Goal: Transaction & Acquisition: Purchase product/service

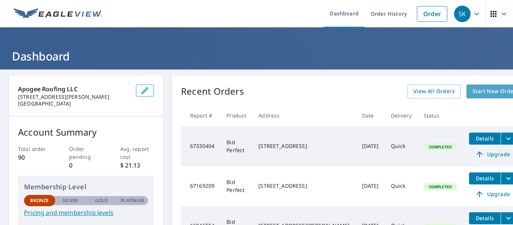
click at [473, 93] on span "Start New Order" at bounding box center [495, 91] width 44 height 9
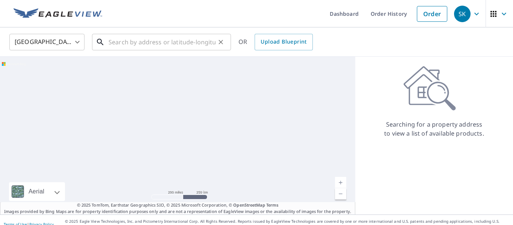
click at [189, 41] on input "text" at bounding box center [162, 42] width 107 height 21
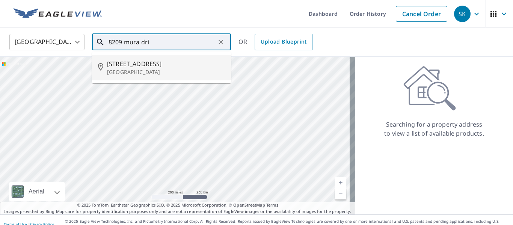
click at [206, 68] on span "[STREET_ADDRESS]" at bounding box center [166, 63] width 118 height 9
type input "[STREET_ADDRESS][PERSON_NAME]"
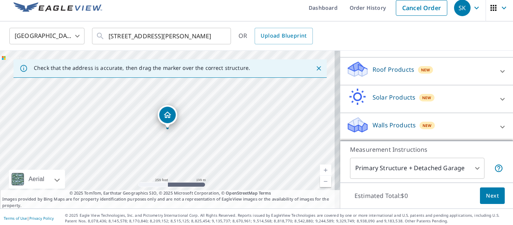
scroll to position [6, 0]
click at [498, 73] on icon at bounding box center [502, 71] width 9 height 9
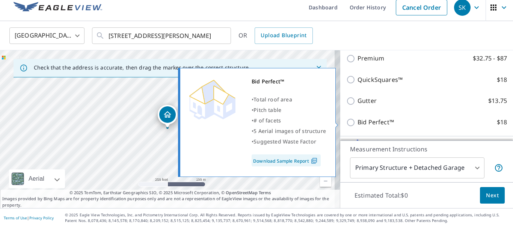
click at [379, 121] on p "Bid Perfect™" at bounding box center [376, 122] width 36 height 9
click at [358, 121] on input "Bid Perfect™ $18" at bounding box center [351, 122] width 11 height 9
checkbox input "true"
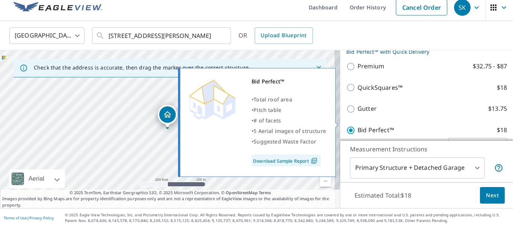
scroll to position [141, 0]
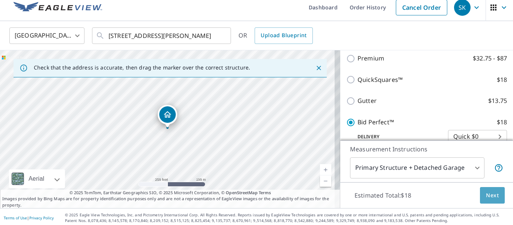
click at [488, 193] on span "Next" at bounding box center [492, 195] width 13 height 9
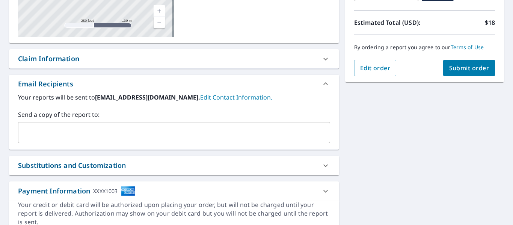
scroll to position [177, 0]
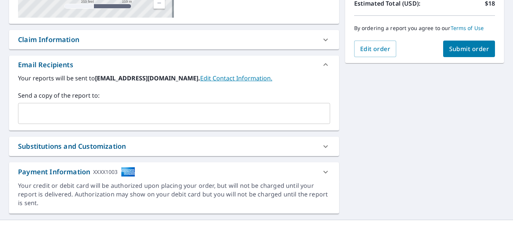
click at [461, 48] on span "Submit order" at bounding box center [469, 49] width 40 height 8
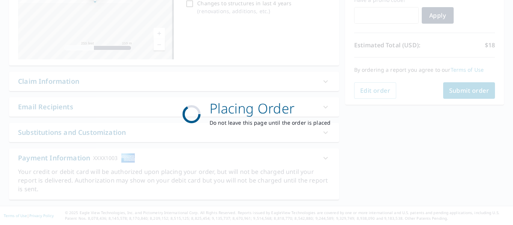
scroll to position [135, 0]
